Goal: Transaction & Acquisition: Purchase product/service

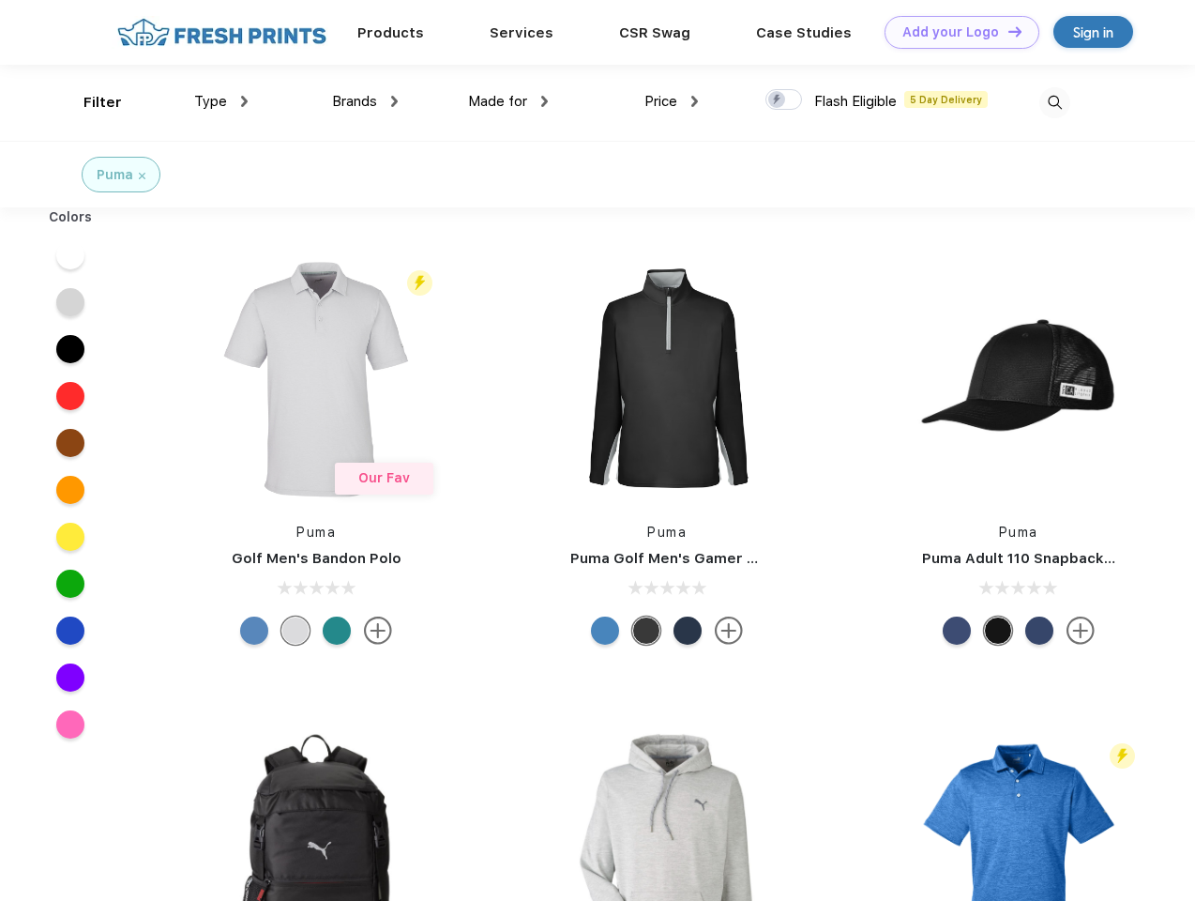
click at [955, 32] on link "Add your Logo Design Tool" at bounding box center [962, 32] width 155 height 33
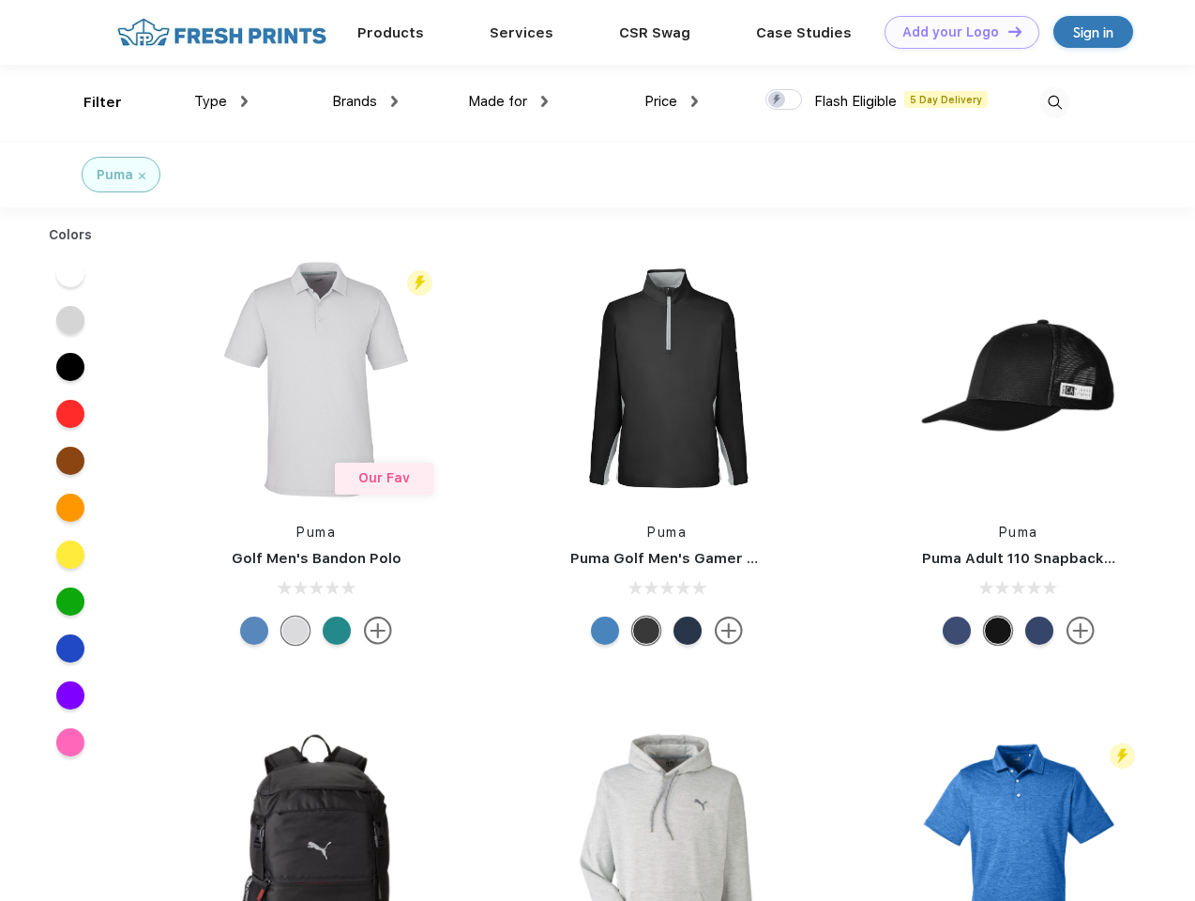
click at [0, 0] on div "Design Tool" at bounding box center [0, 0] width 0 height 0
click at [1007, 31] on link "Add your Logo Design Tool" at bounding box center [962, 32] width 155 height 33
click at [90, 102] on div "Filter" at bounding box center [102, 103] width 38 height 22
click at [221, 101] on span "Type" at bounding box center [210, 101] width 33 height 17
click at [365, 101] on span "Brands" at bounding box center [354, 101] width 45 height 17
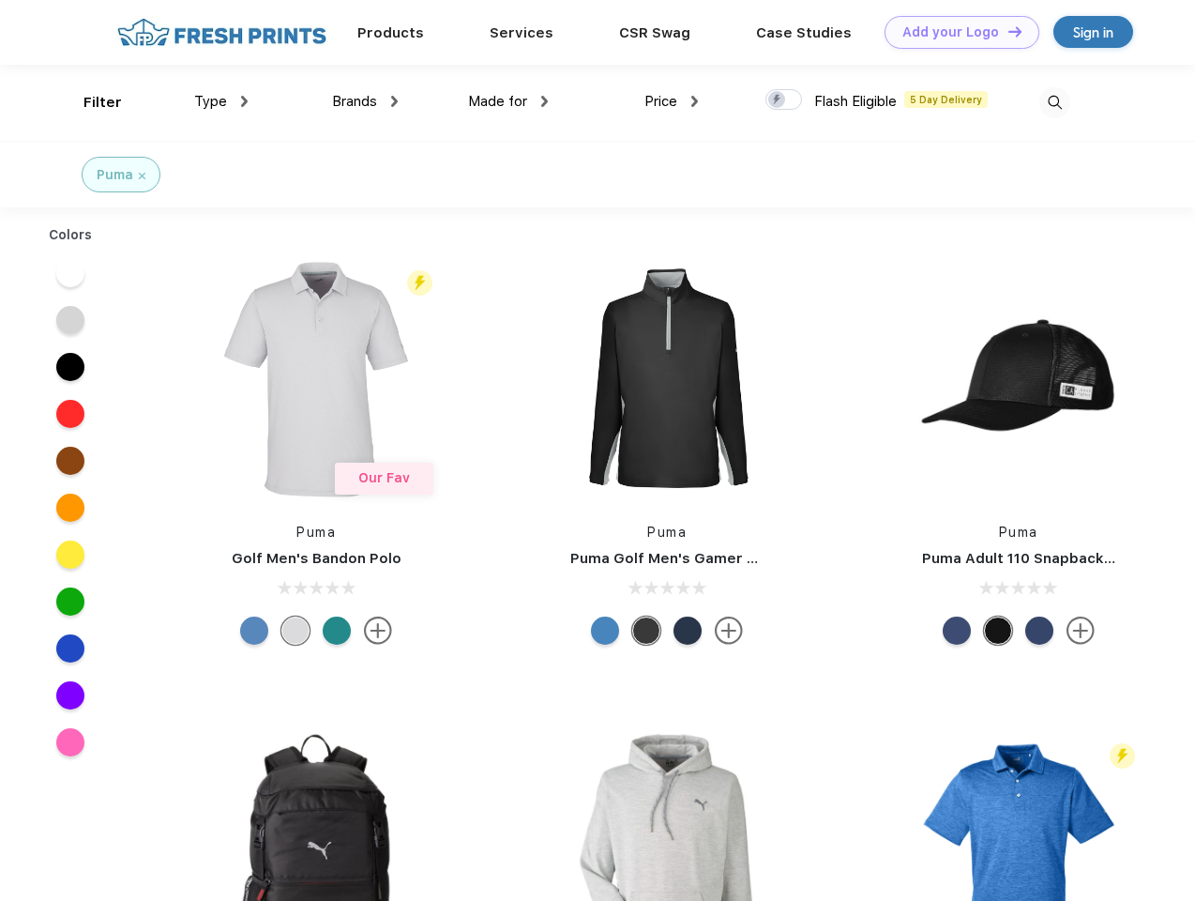
click at [508, 101] on span "Made for" at bounding box center [497, 101] width 59 height 17
click at [672, 101] on span "Price" at bounding box center [660, 101] width 33 height 17
click at [784, 100] on div at bounding box center [783, 99] width 37 height 21
click at [778, 100] on input "checkbox" at bounding box center [771, 94] width 12 height 12
click at [1054, 102] on img at bounding box center [1054, 102] width 31 height 31
